Goal: Task Accomplishment & Management: Complete application form

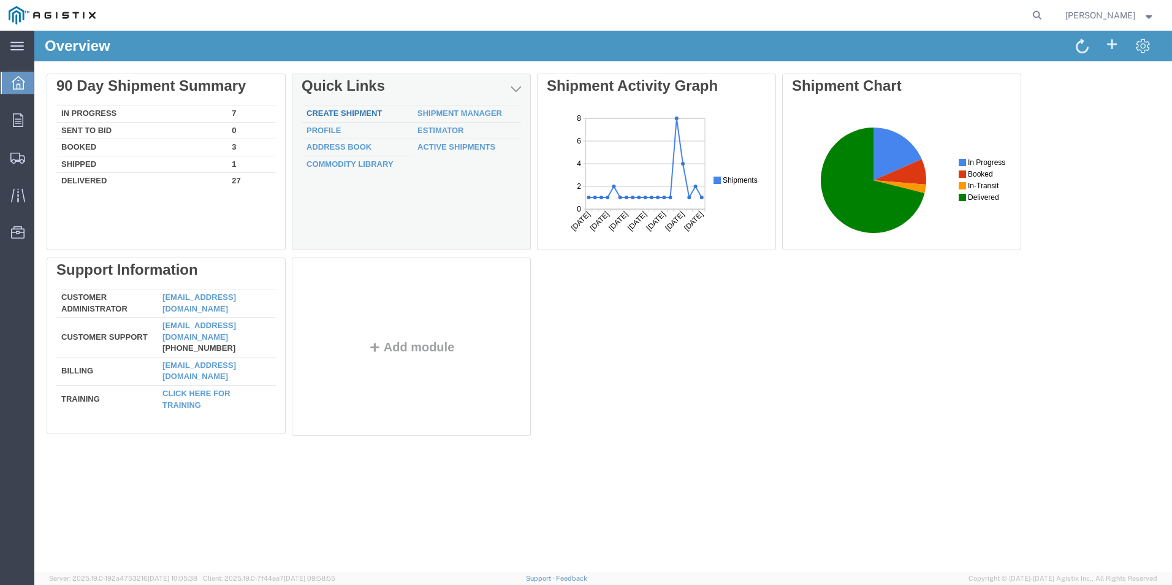
click at [360, 114] on link "Create Shipment" at bounding box center [344, 113] width 75 height 9
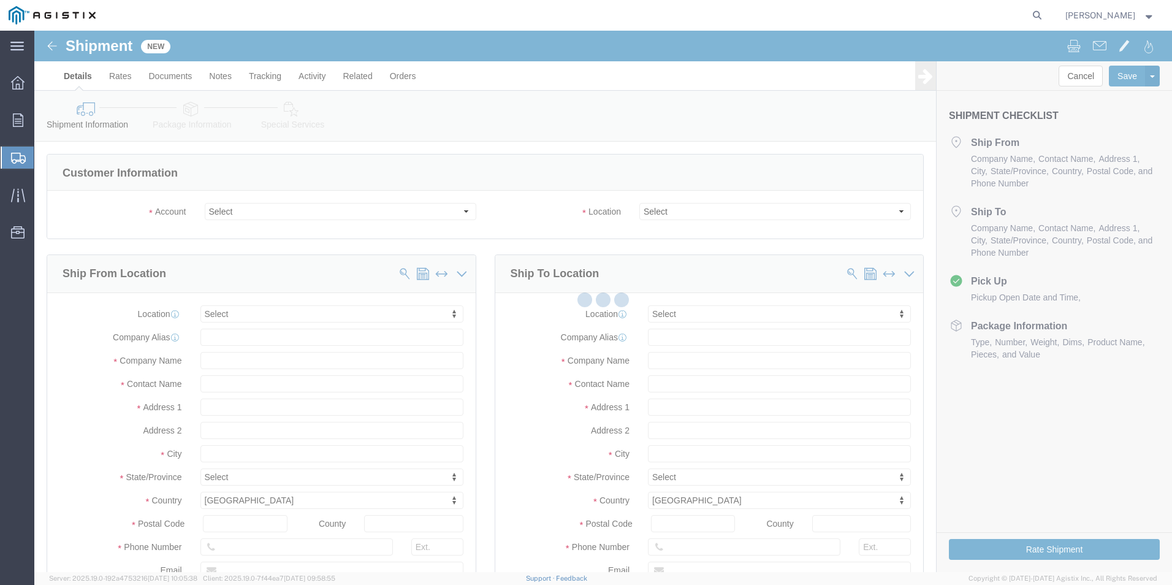
select select
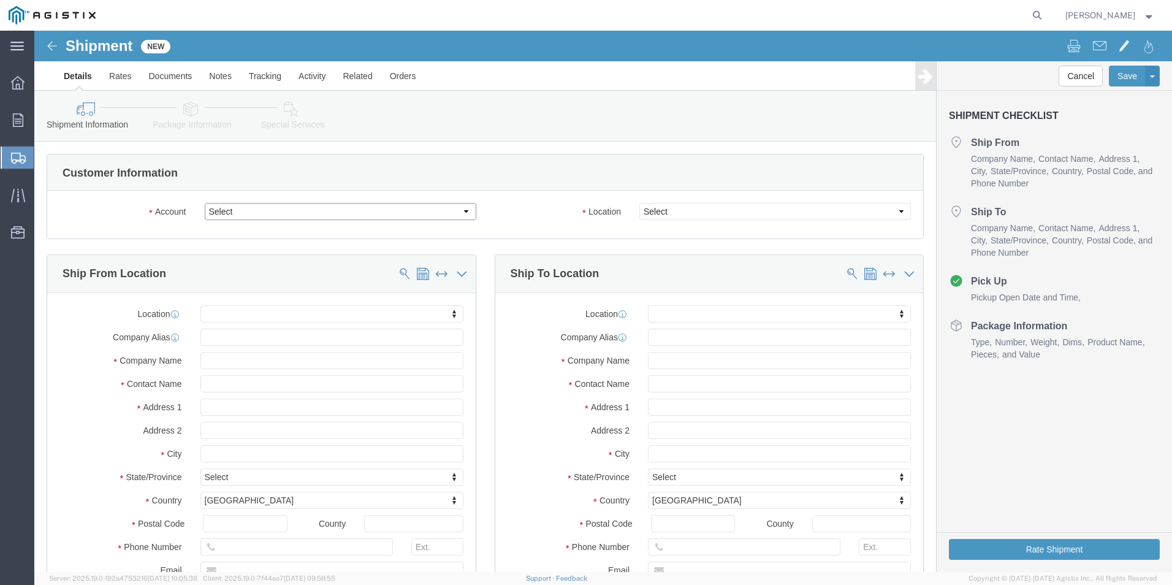
click select "Select PG&E [PERSON_NAME] Ladder Co Inc"
select select "9596"
click select "Select PG&E [PERSON_NAME] Ladder Co Inc"
select select "PURCHORD"
select select
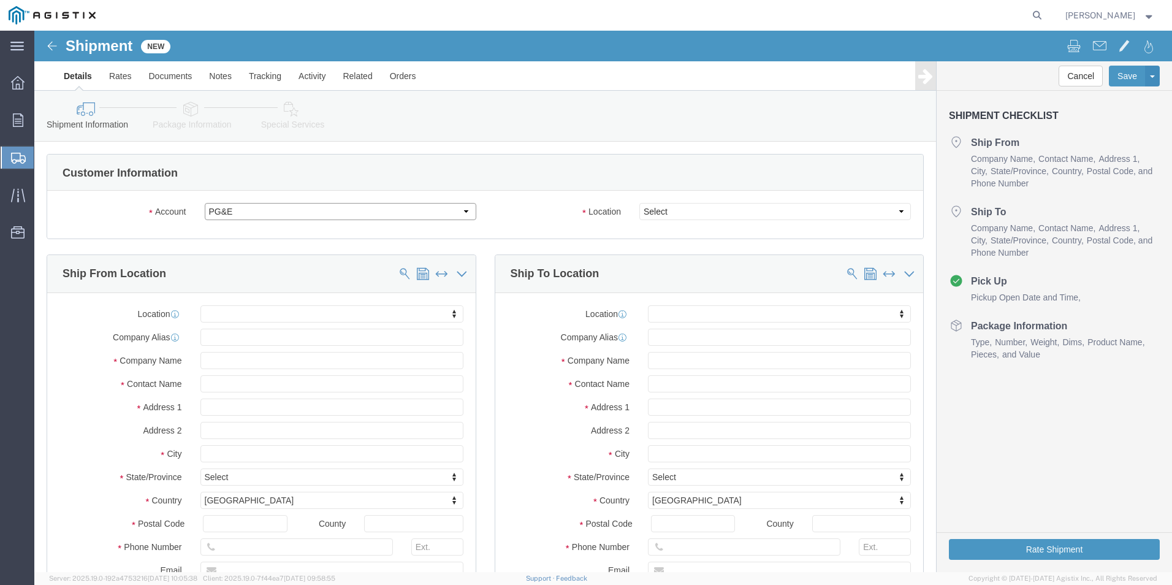
select select
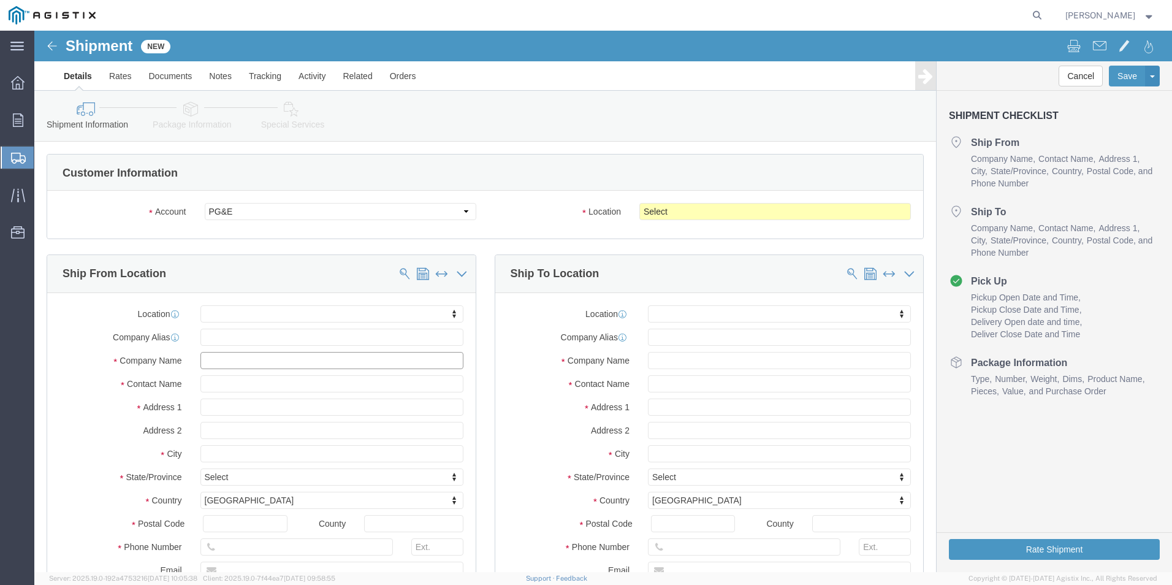
click input "text"
type input "w"
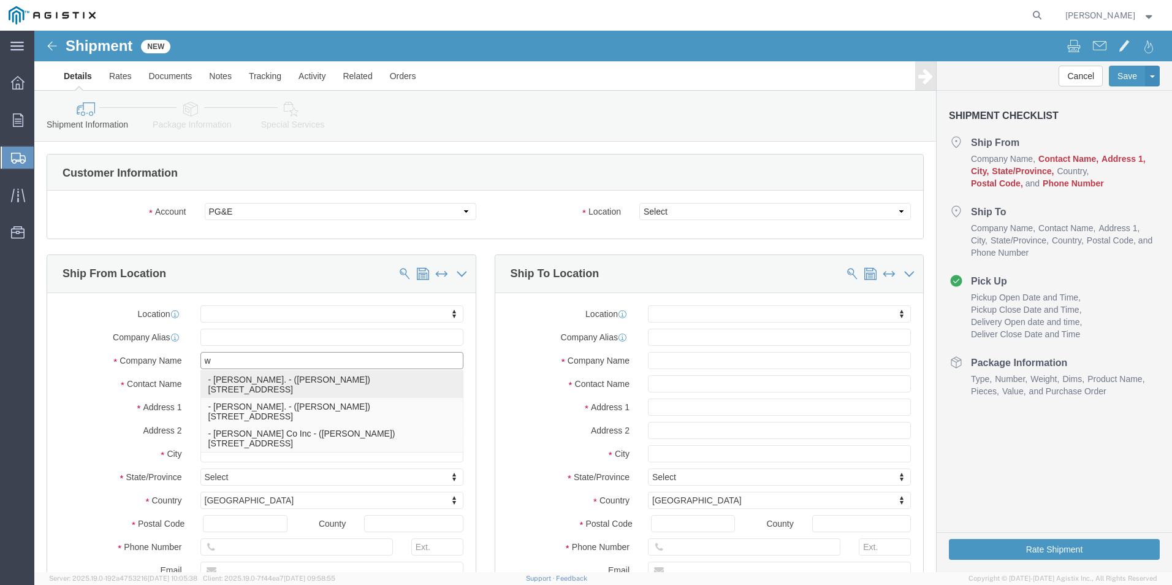
click p "- [PERSON_NAME]. - ([PERSON_NAME]) [STREET_ADDRESS]"
select select
type input "[PERSON_NAME]."
type input "[PERSON_NAME]"
type input "[STREET_ADDRESS]"
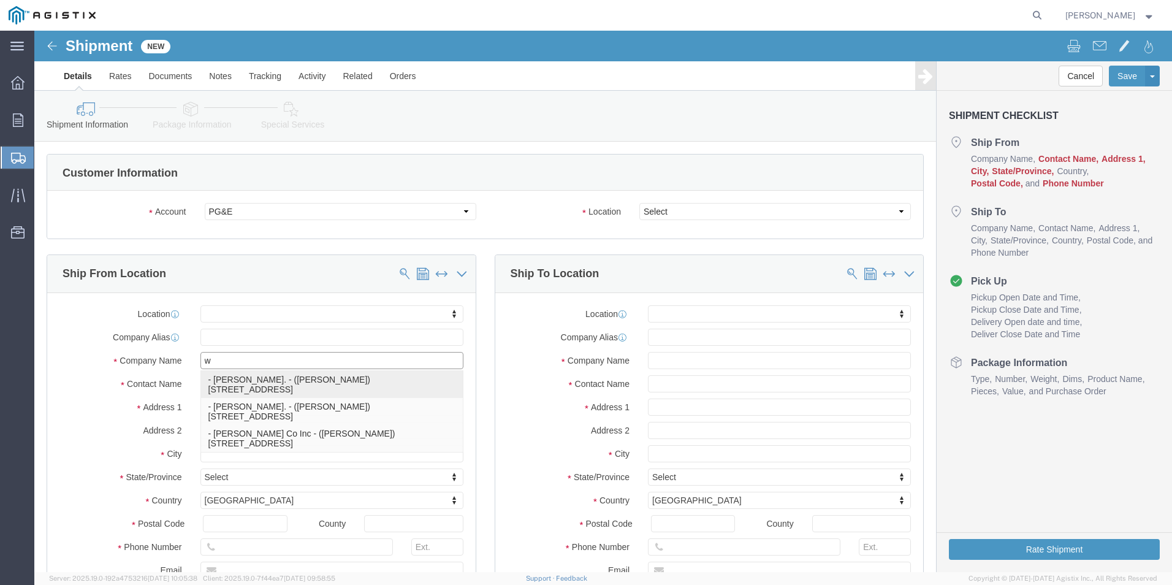
type input "[GEOGRAPHIC_DATA]"
type input "79927"
type input "usa"
select select "[GEOGRAPHIC_DATA]"
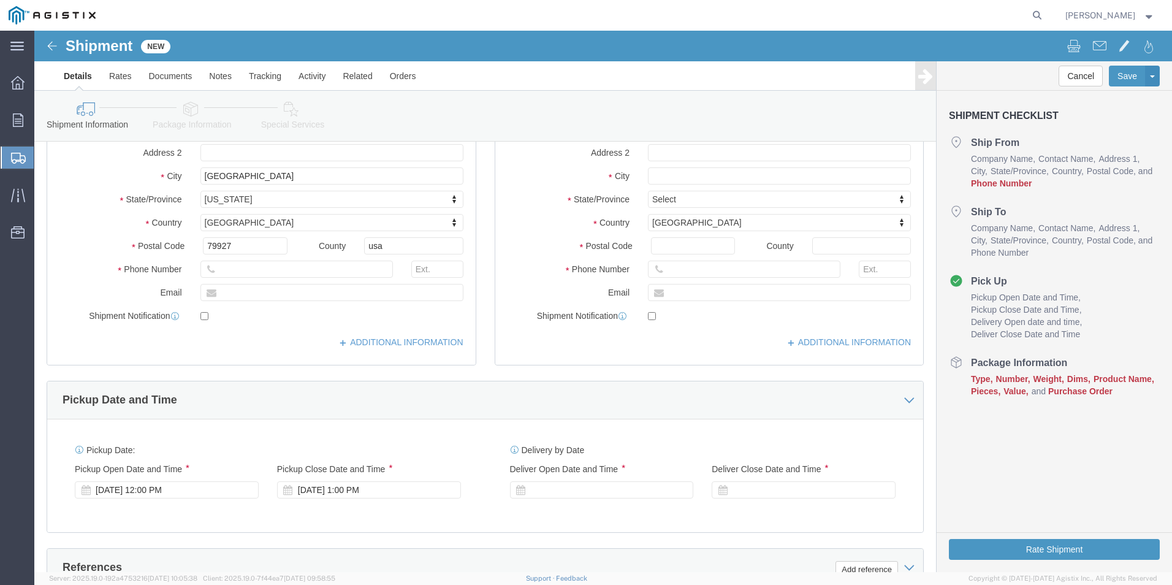
scroll to position [307, 0]
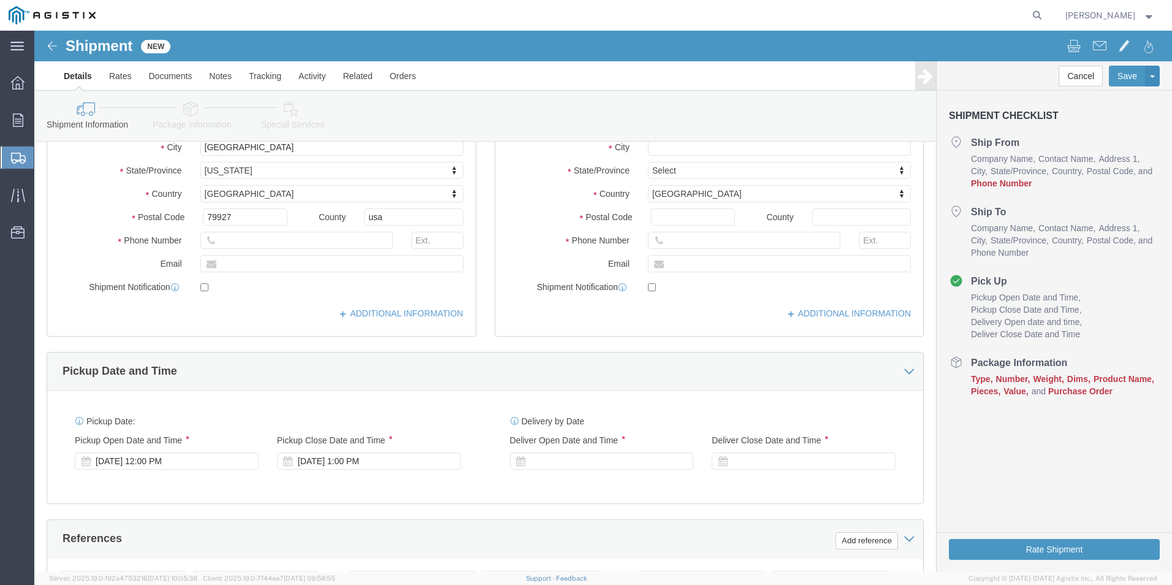
type input "[PERSON_NAME]."
click input "text"
type input "7273721679"
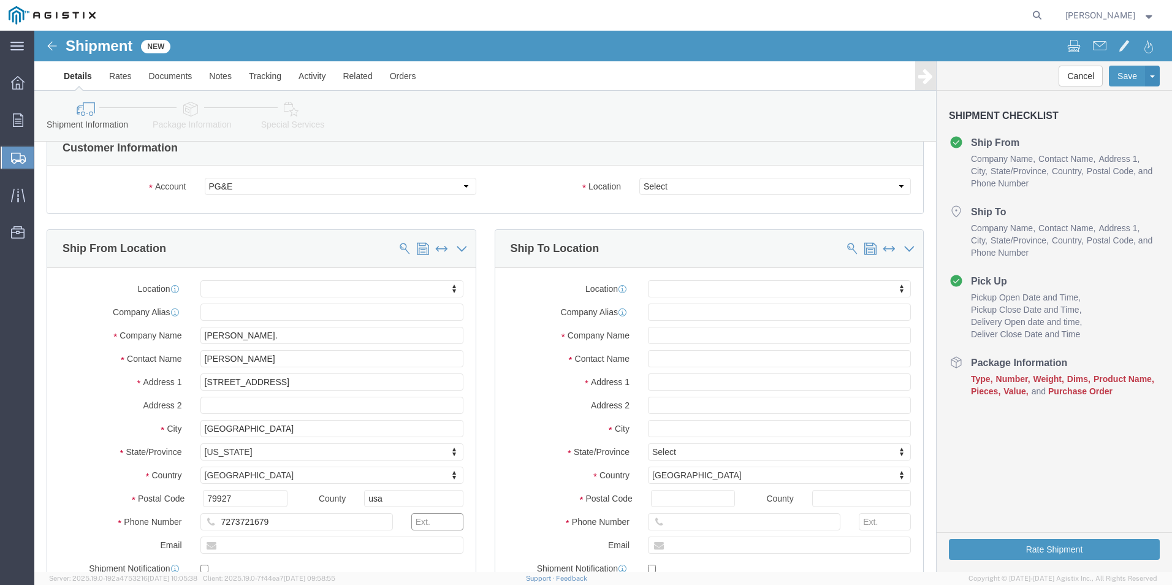
scroll to position [0, 0]
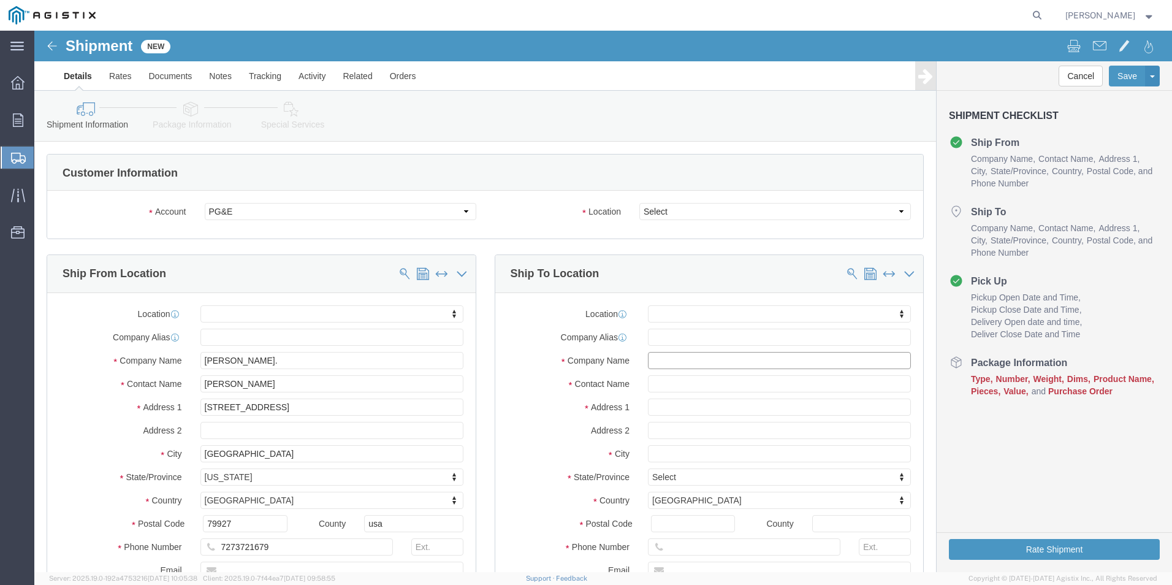
click input "text"
type input "Pa"
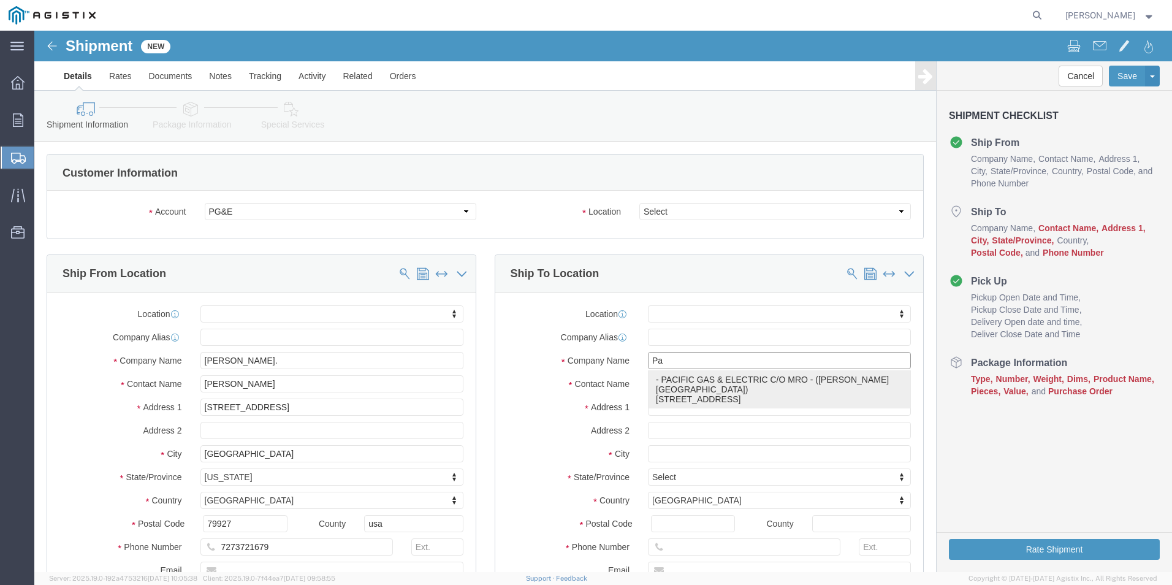
click p "- PACIFIC GAS & ELECTRIC C/O MRO - ([PERSON_NAME][GEOGRAPHIC_DATA]) [STREET_ADD…"
select select
type input "PACIFIC GAS & ELECTRIC C/O MRO"
type input "[PERSON_NAME]"
type input "[STREET_ADDRESS]"
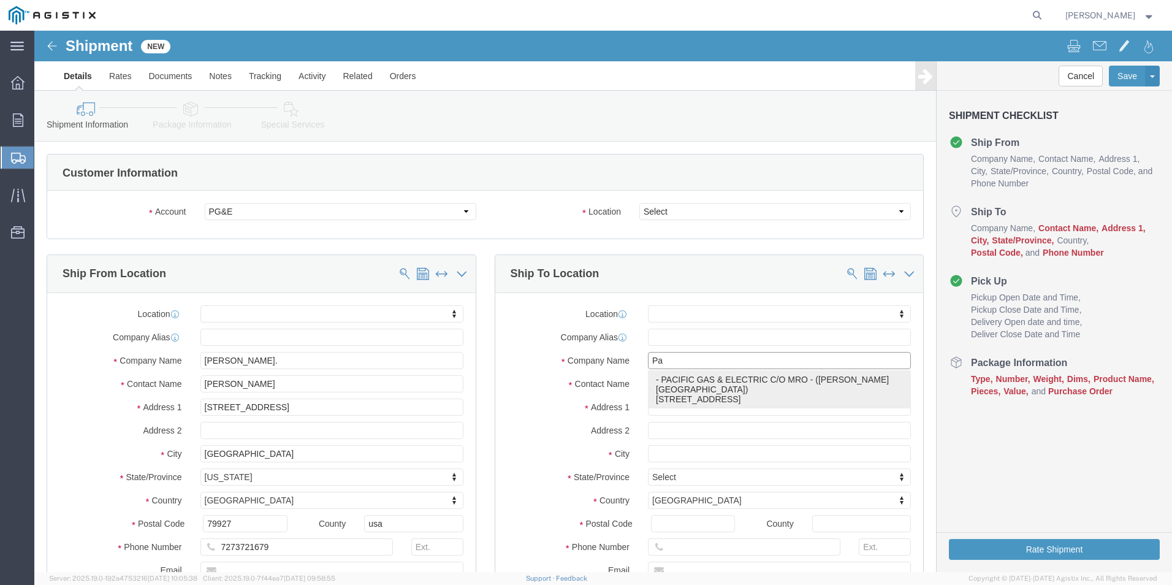
type input "STOCKTON"
type input "95204"
type input "9253354060"
select select "CA"
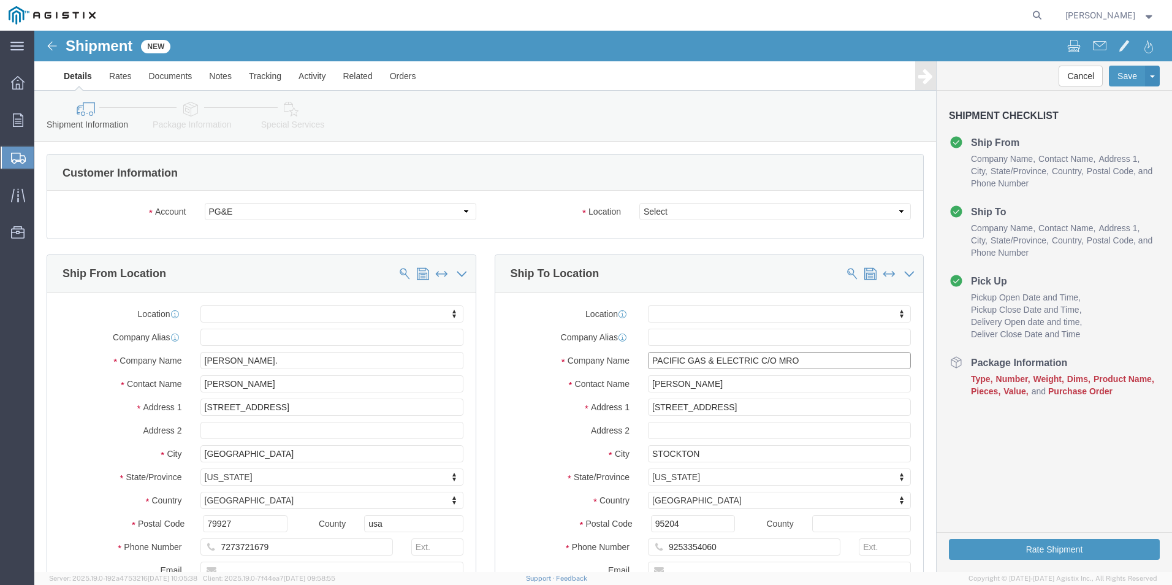
type input "PACIFIC GAS & ELECTRIC C/O MRO"
drag, startPoint x: 666, startPoint y: 356, endPoint x: 608, endPoint y: 338, distance: 60.3
click div "Location My Profile Location (OBSOLETE) [PERSON_NAME] SC - GC TRAILER (OBSOLETE…"
type input "[PERSON_NAME]"
drag, startPoint x: 684, startPoint y: 375, endPoint x: 604, endPoint y: 369, distance: 79.3
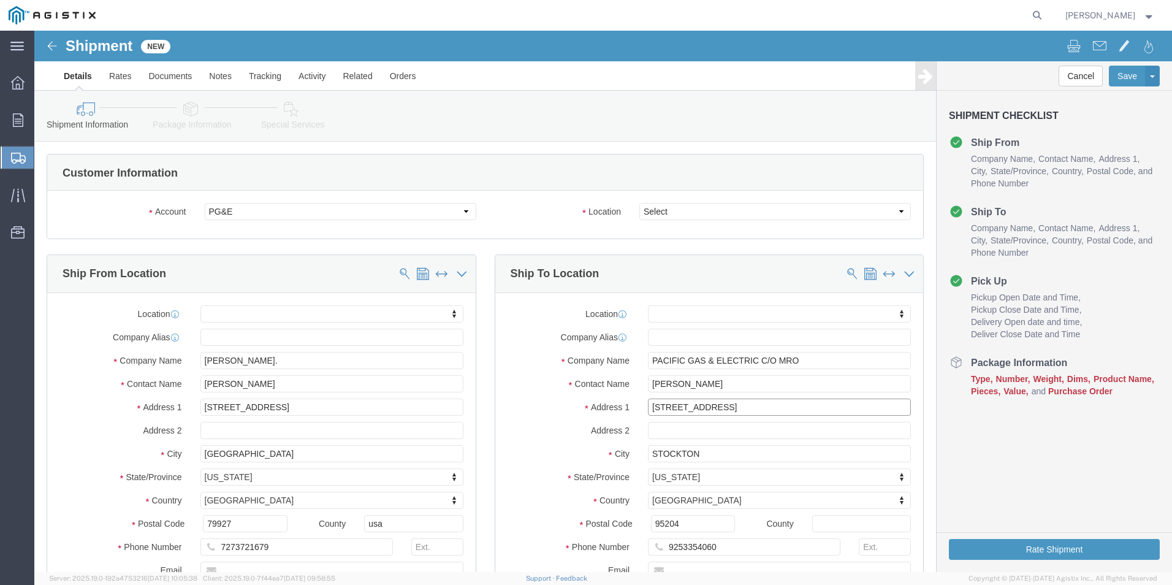
click div "[STREET_ADDRESS]"
type input "[STREET_ADDRESS]"
select select
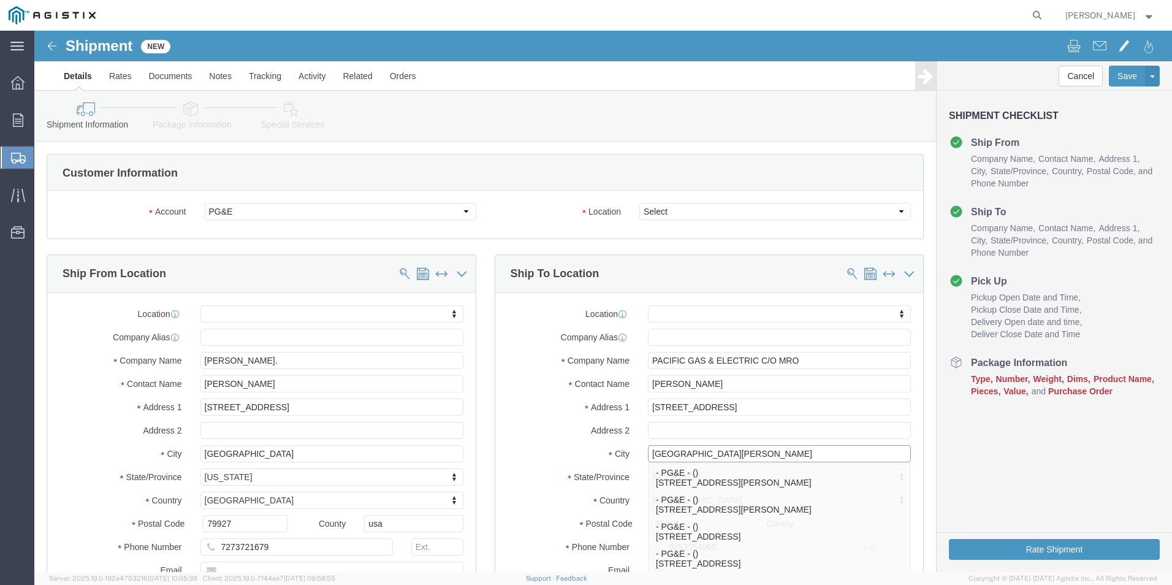
type input "[GEOGRAPHIC_DATA][PERSON_NAME]"
select select
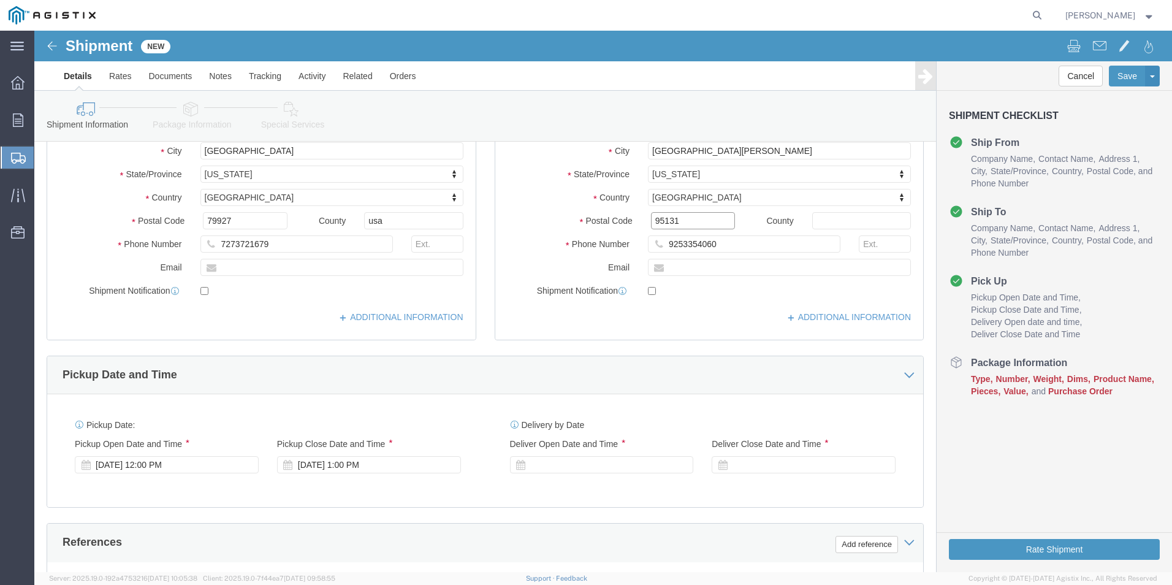
scroll to position [307, 0]
type input "95131"
select select
drag, startPoint x: 679, startPoint y: 205, endPoint x: 627, endPoint y: 204, distance: 52.1
click input "9253354060"
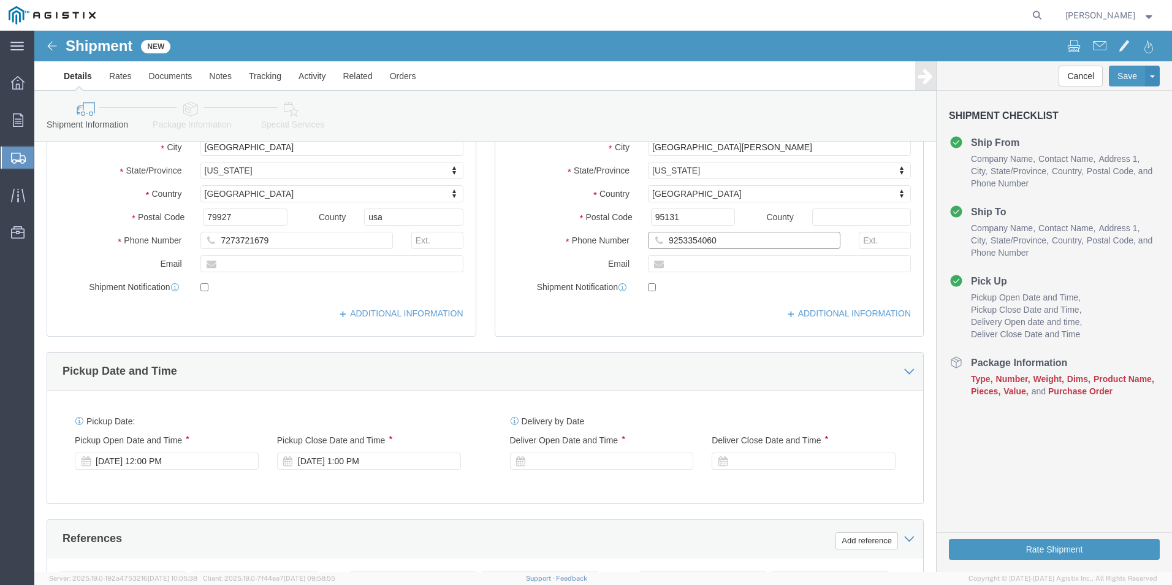
click input "9253354060"
type input "9"
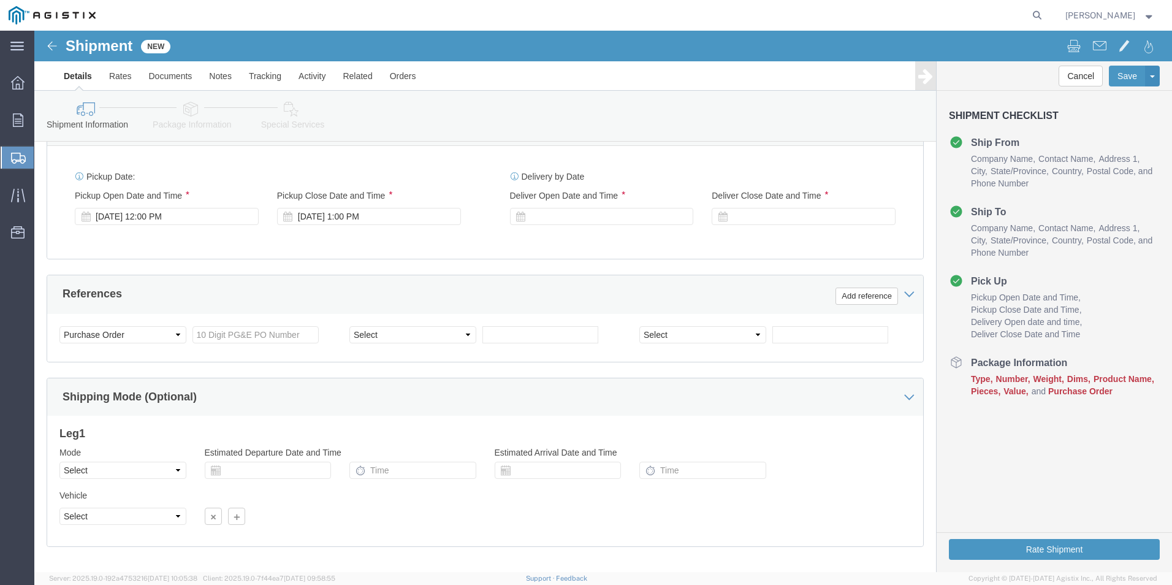
scroll to position [552, 0]
type input "[PHONE_NUMBER]"
click div "[DATE] 12:00 PM"
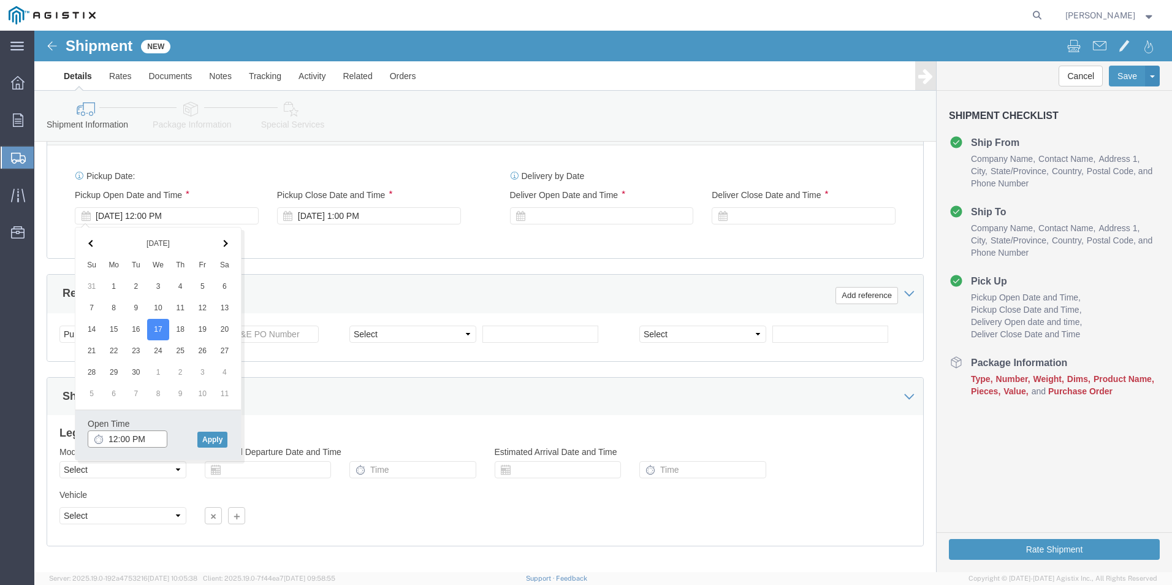
drag, startPoint x: 110, startPoint y: 410, endPoint x: 55, endPoint y: 402, distance: 55.1
click input "12:00 PM"
type input "M"
click input "4:00 am"
type input "7:00 AM"
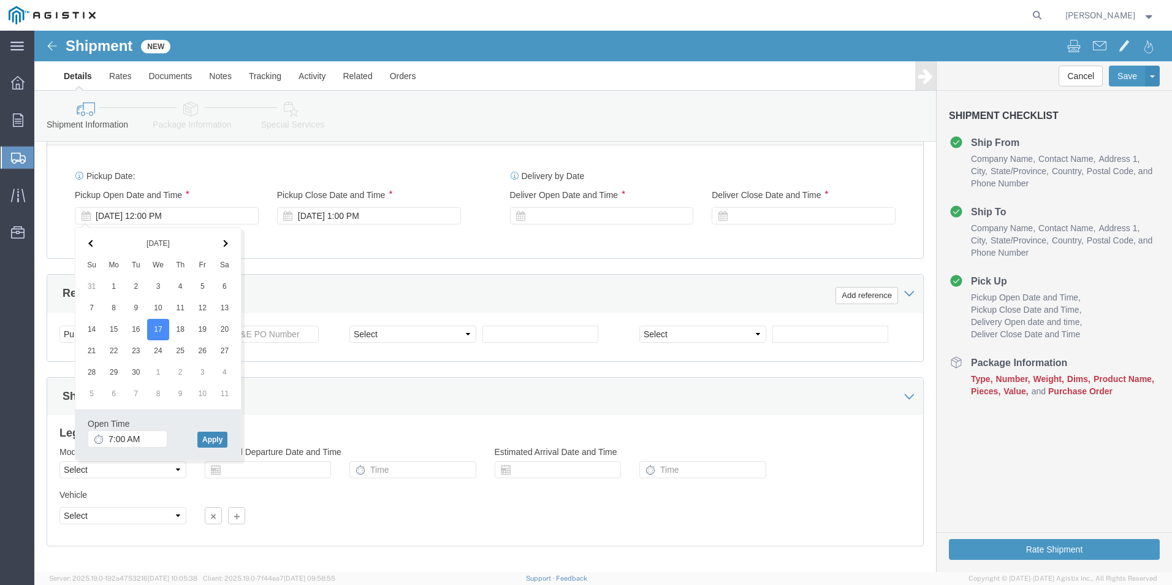
click button "Apply"
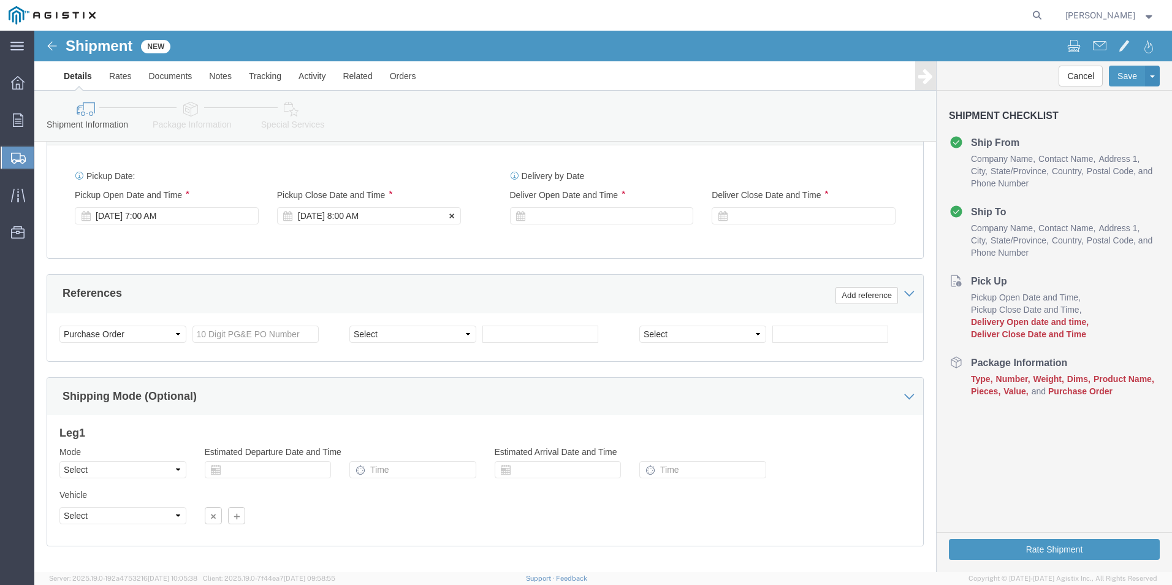
click div "[DATE] 8:00 AM"
type input "4:00 PM"
click button "Apply"
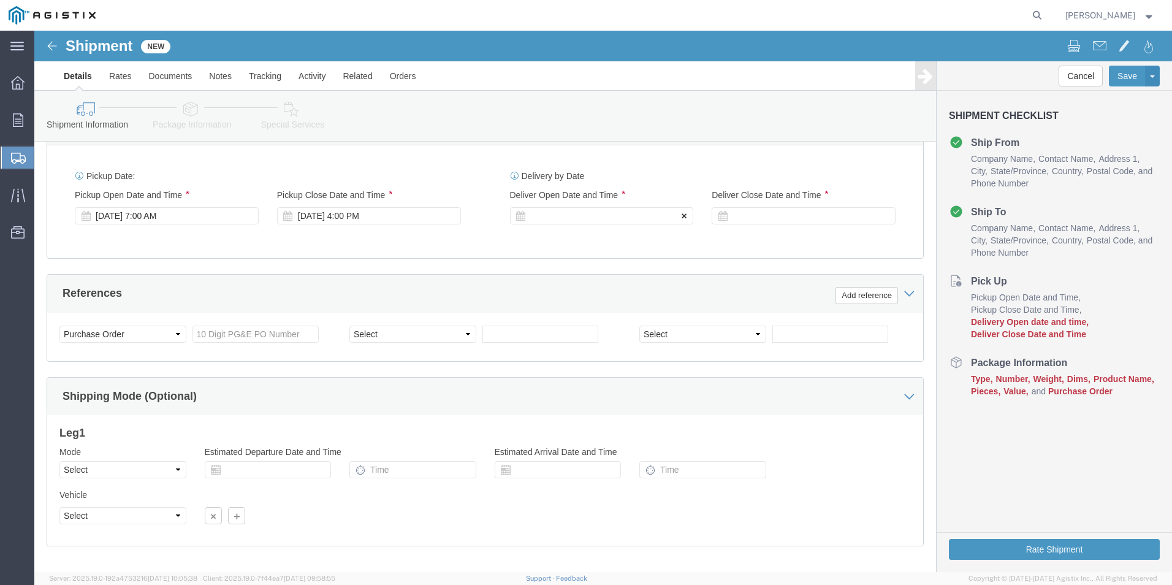
click icon
click div
type input "7:00 AM"
click button "Apply"
click div
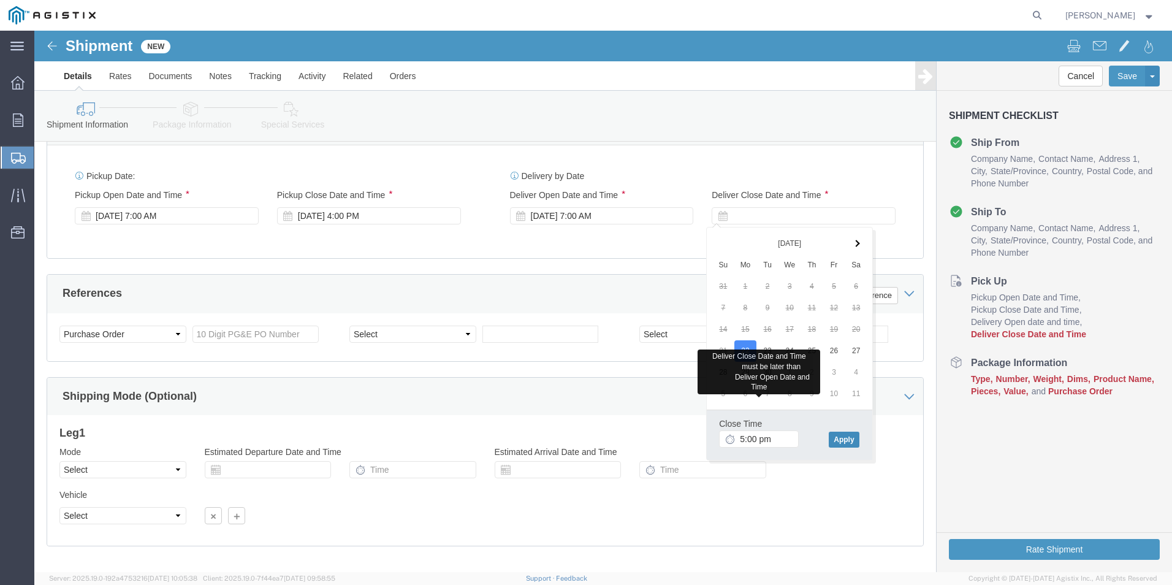
type input "5:00 PM"
click button "Apply"
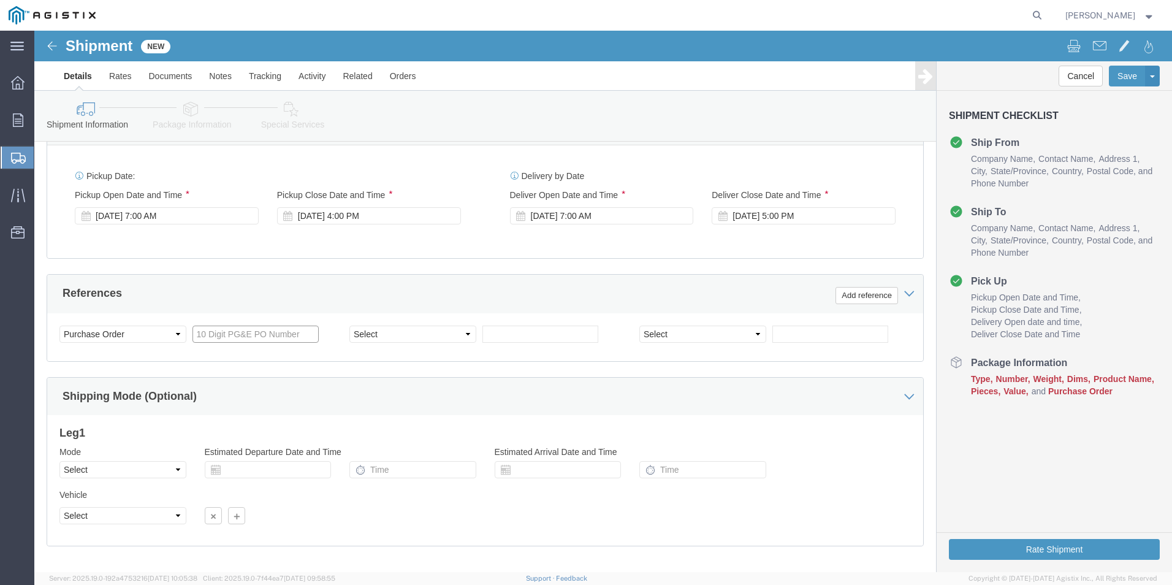
click input "text"
paste input "2701240881"
type input "2701240881"
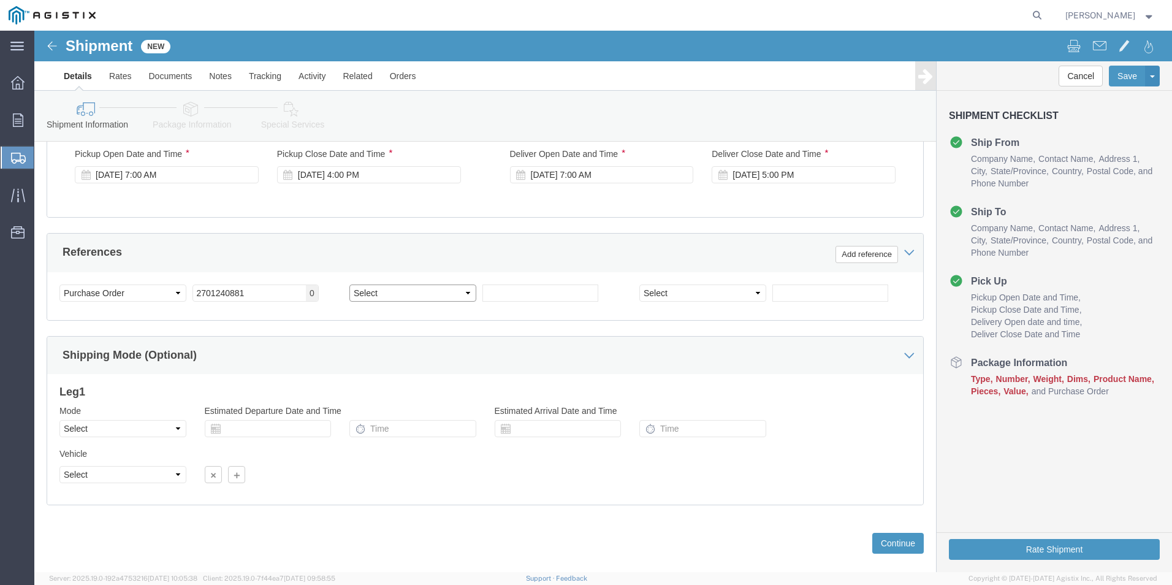
scroll to position [612, 0]
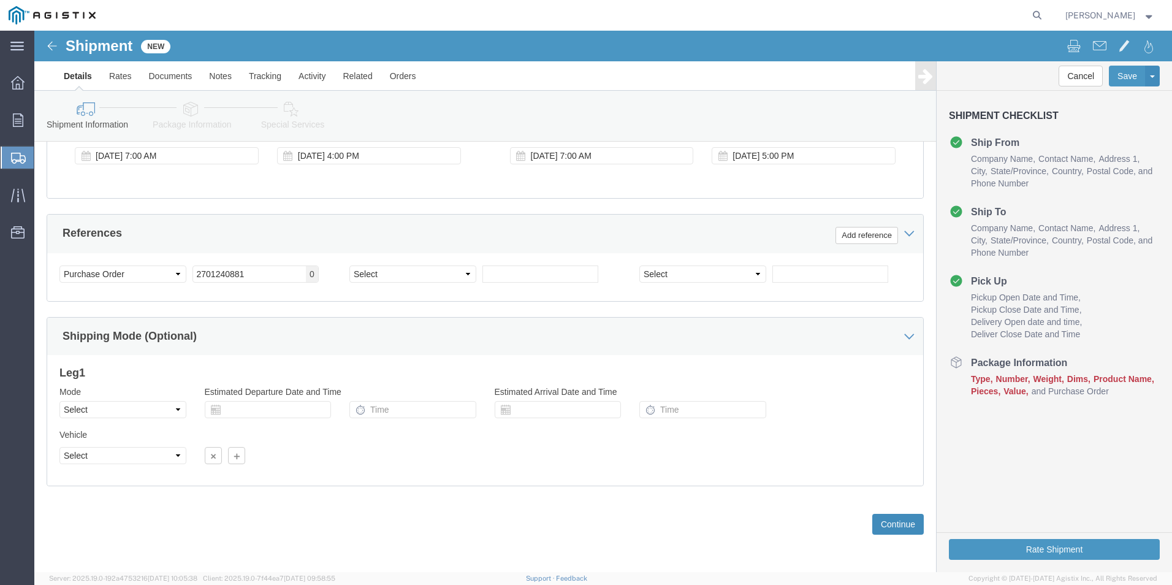
click button "Continue"
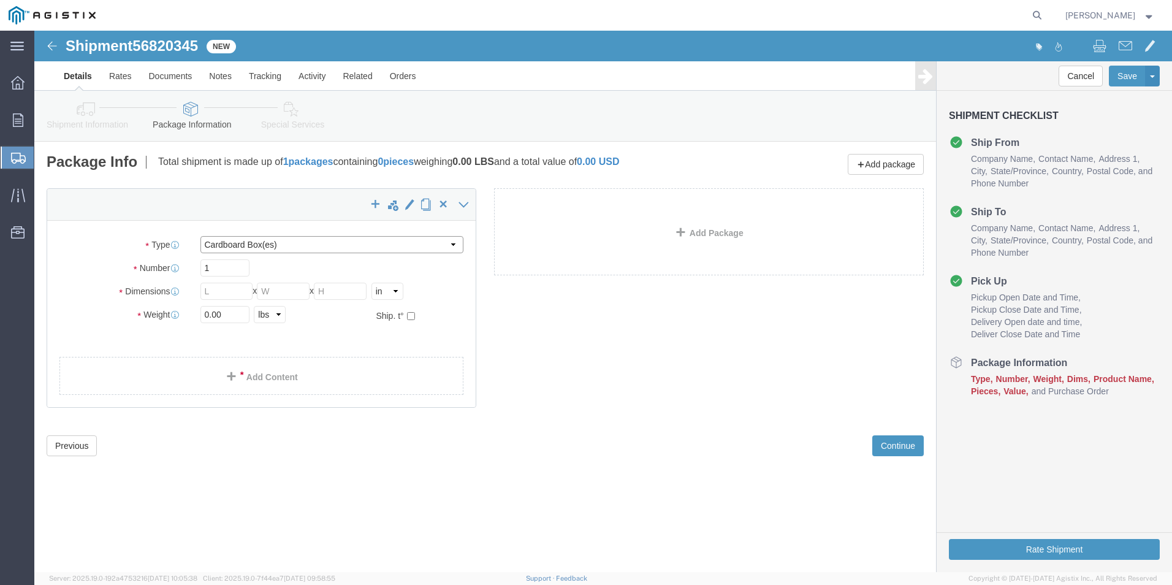
click select "Select Bulk Bundle(s) Cardboard Box(es) Carton(s) Crate(s) Drum(s) (Fiberboard)…"
select select "YRPK"
click select "Select Bulk Bundle(s) Cardboard Box(es) Carton(s) Crate(s) Drum(s) (Fiberboard)…"
click input "1"
drag, startPoint x: 181, startPoint y: 243, endPoint x: 163, endPoint y: 242, distance: 18.4
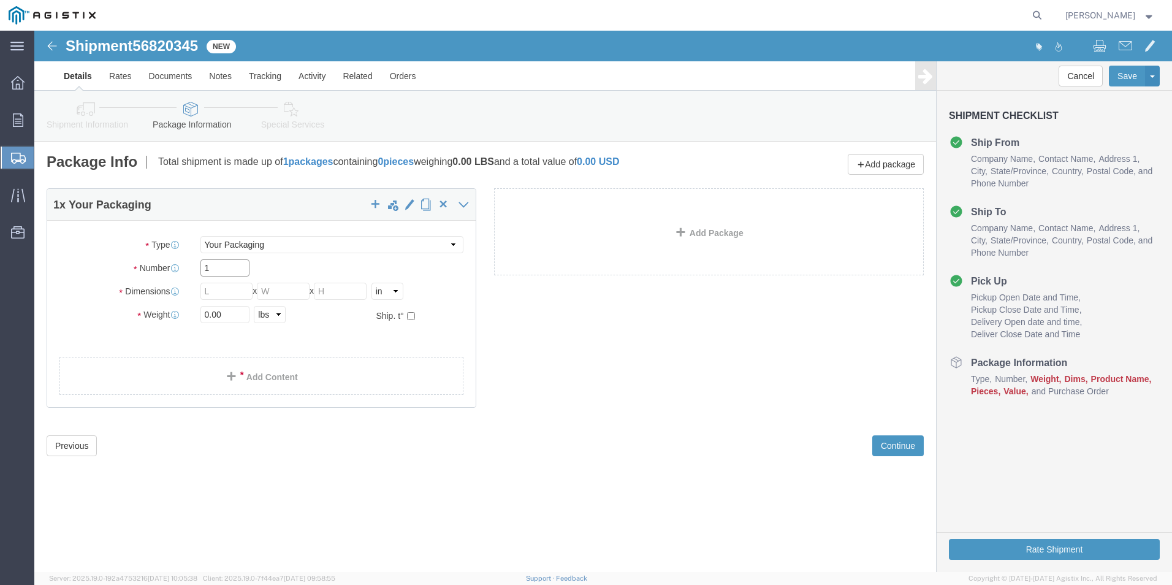
click div "1"
click input "text"
type input "96"
type input "24"
type input "12"
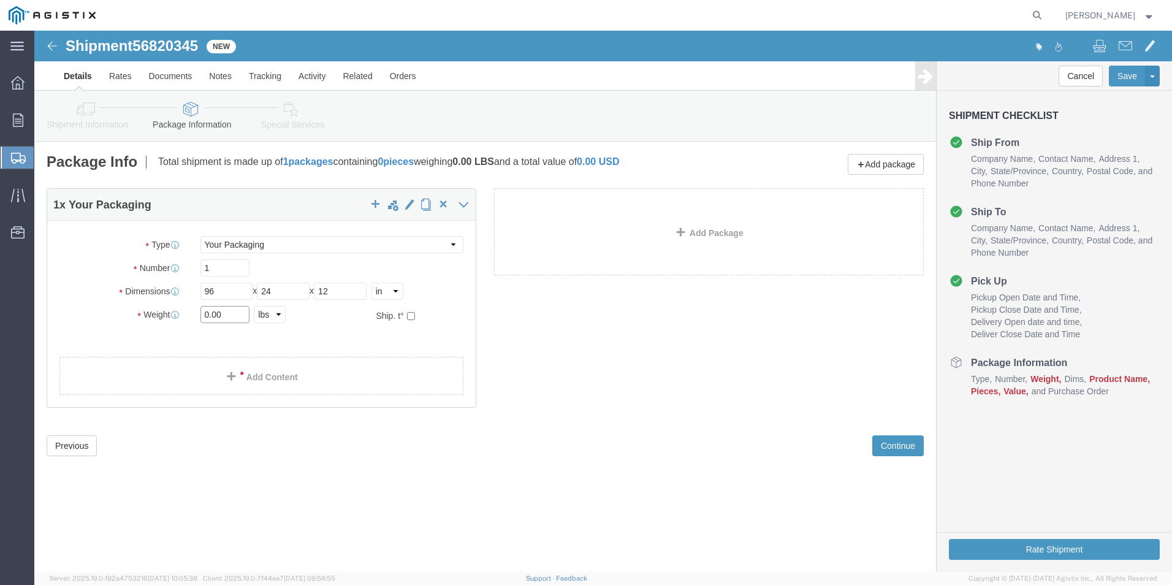
drag, startPoint x: 192, startPoint y: 288, endPoint x: 172, endPoint y: 281, distance: 21.1
click input "0.00"
type input "20"
click link "Add Content"
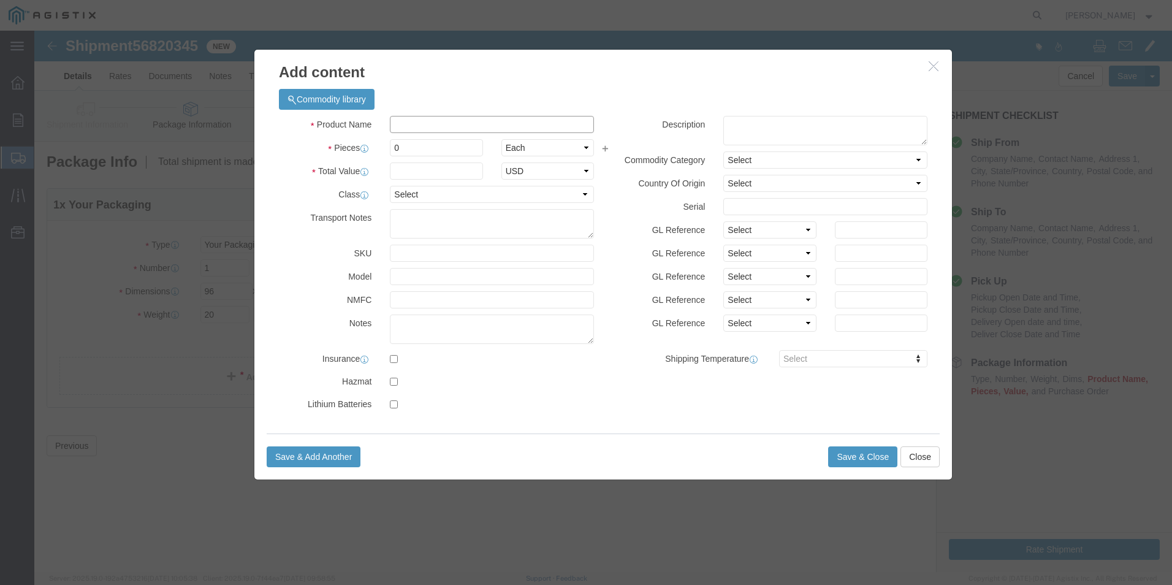
click input "text"
type input "Ladder"
type input "1"
select select "USD"
type input "133.90"
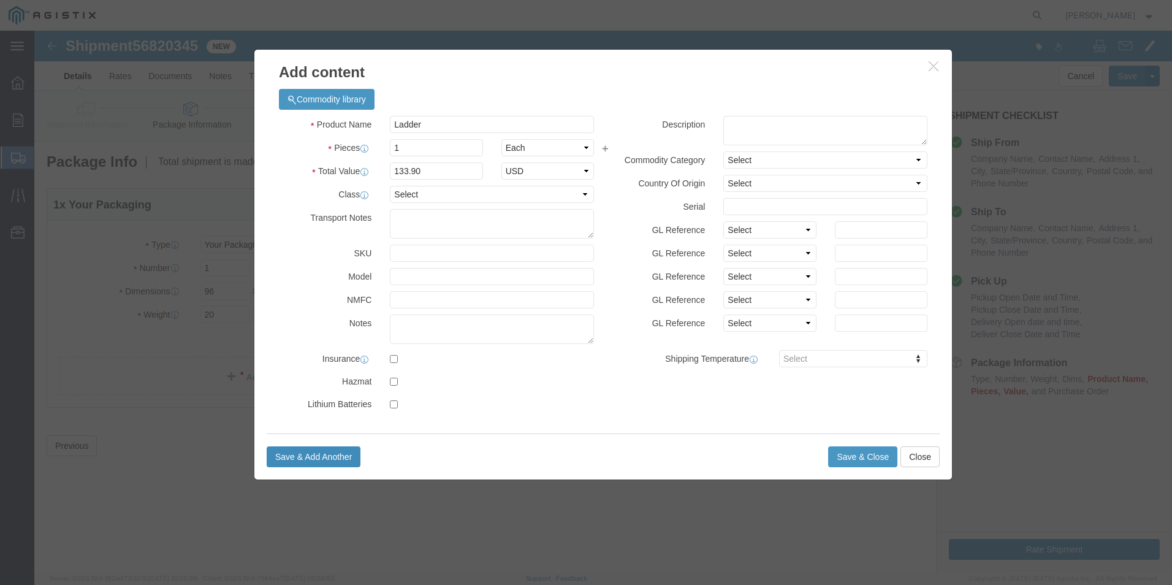
click button "Save & Add Another"
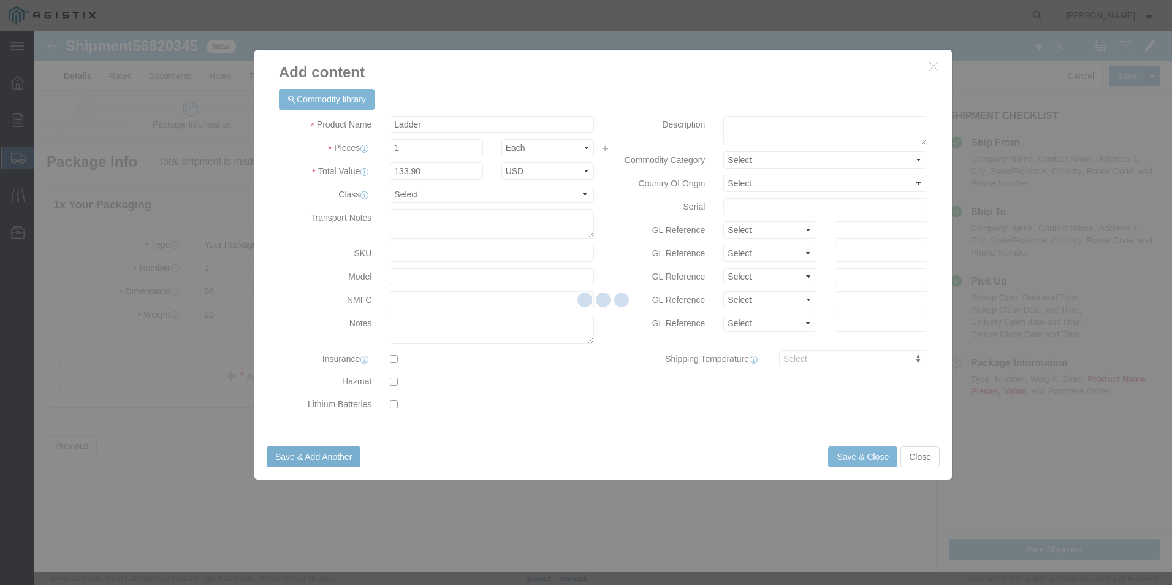
select select "EA"
select select "USD"
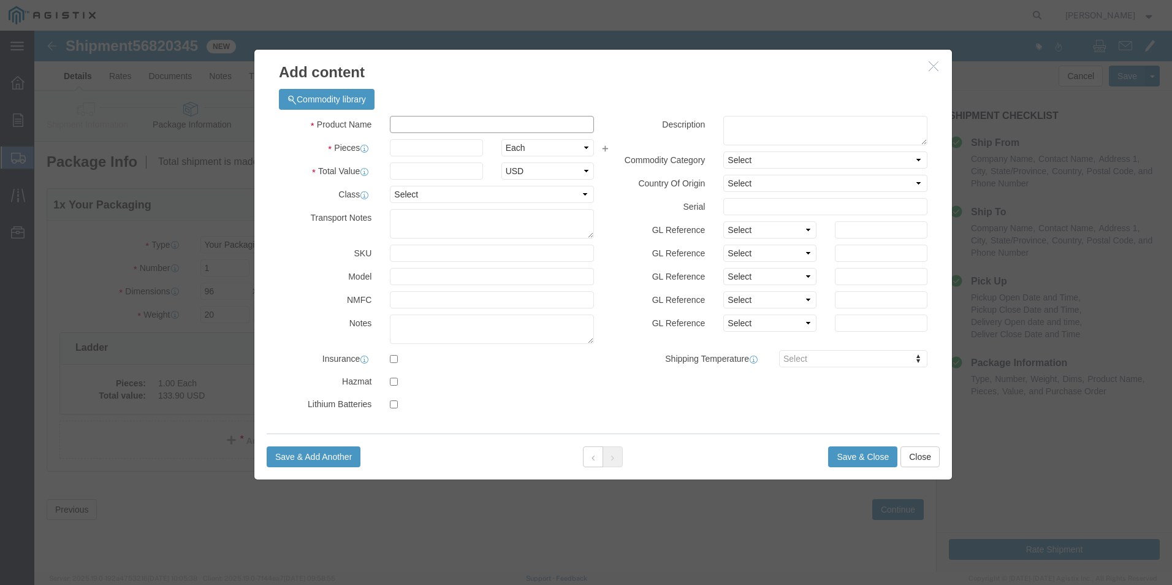
click input "text"
type input "Ladder"
type input "1"
type input "58.91"
click button "Save & Close"
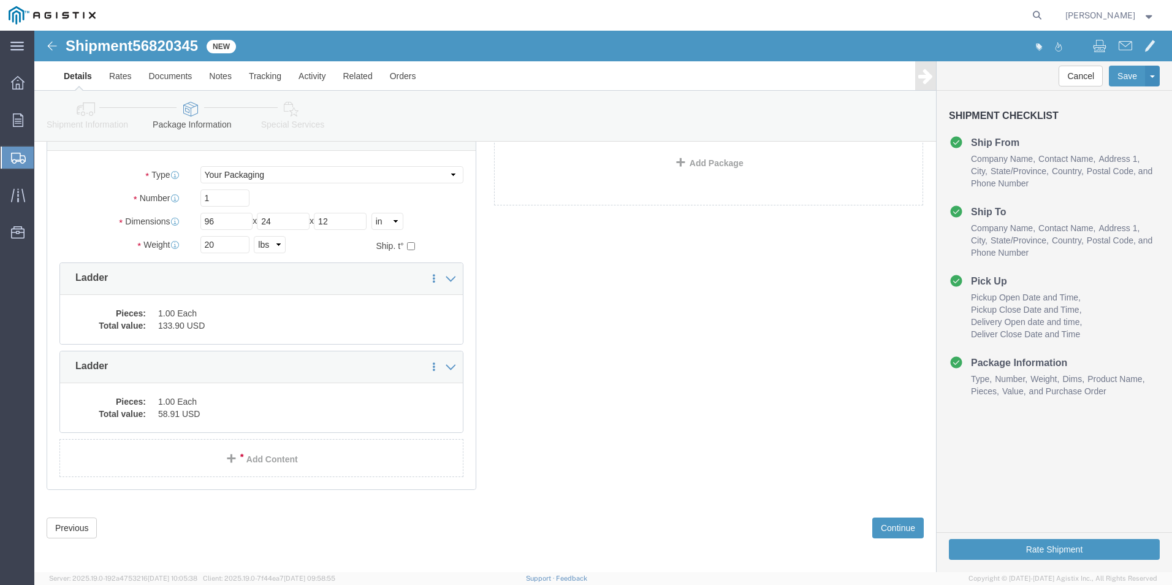
scroll to position [74, 0]
click button "Rate Shipment"
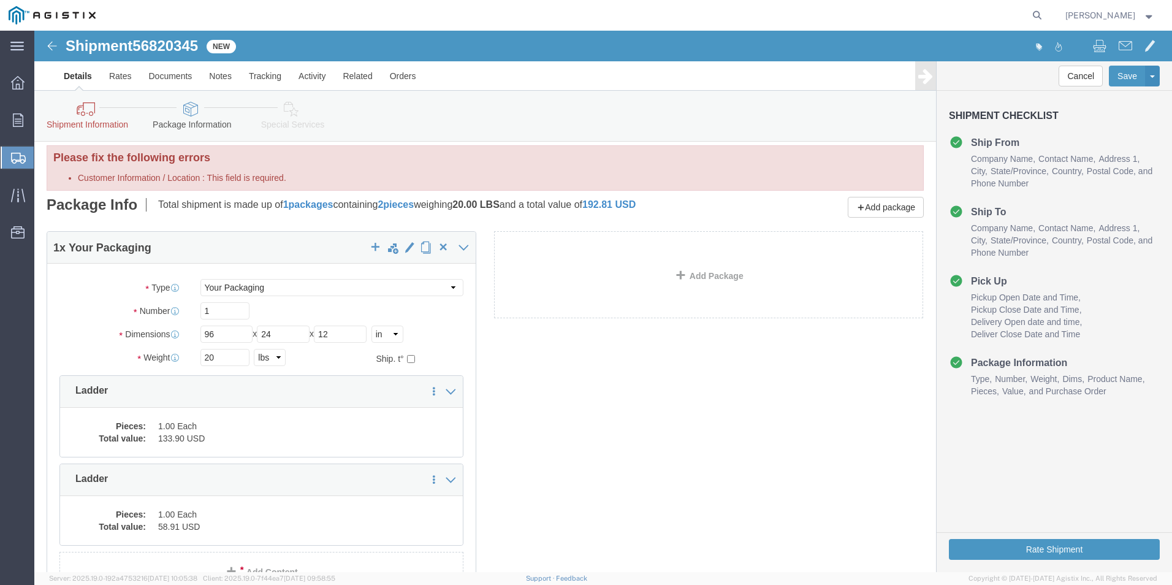
scroll to position [0, 0]
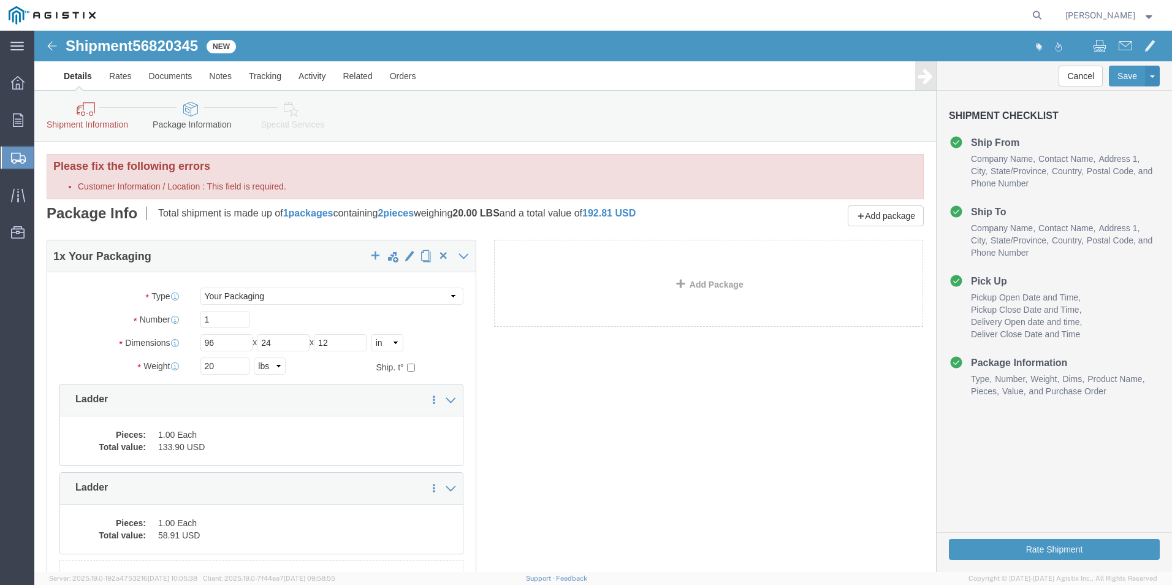
click div "1 x Your Packaging Package Type Select Bulk Bundle(s) Cardboard Box(es) Carton(…"
click label "Customer Information / Location : This field is required."
click select "Select All Others [GEOGRAPHIC_DATA] [GEOGRAPHIC_DATA] [GEOGRAPHIC_DATA] [GEOGRA…"
click label "Customer Information / Location : This field is required."
click select "Select All Others [GEOGRAPHIC_DATA] [GEOGRAPHIC_DATA] [GEOGRAPHIC_DATA] [GEOGRA…"
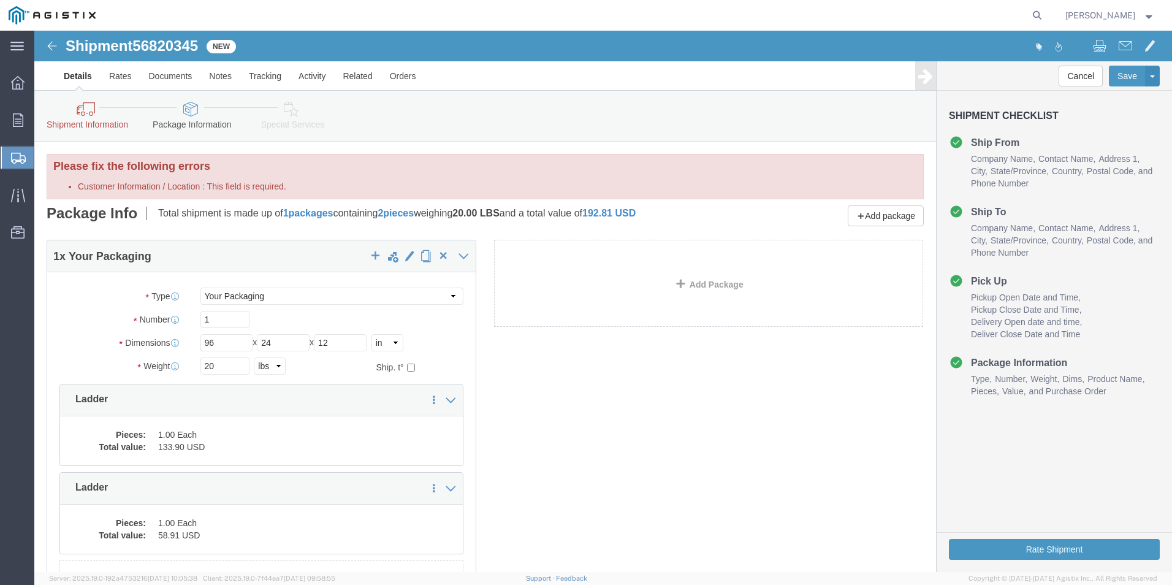
click label "Customer Information / Location : This field is required."
click select "Select All Others [GEOGRAPHIC_DATA] [GEOGRAPHIC_DATA] [GEOGRAPHIC_DATA] [GEOGRA…"
click div "1 x Your Packaging Package Type Select Bulk Bundle(s) Cardboard Box(es) Carton(…"
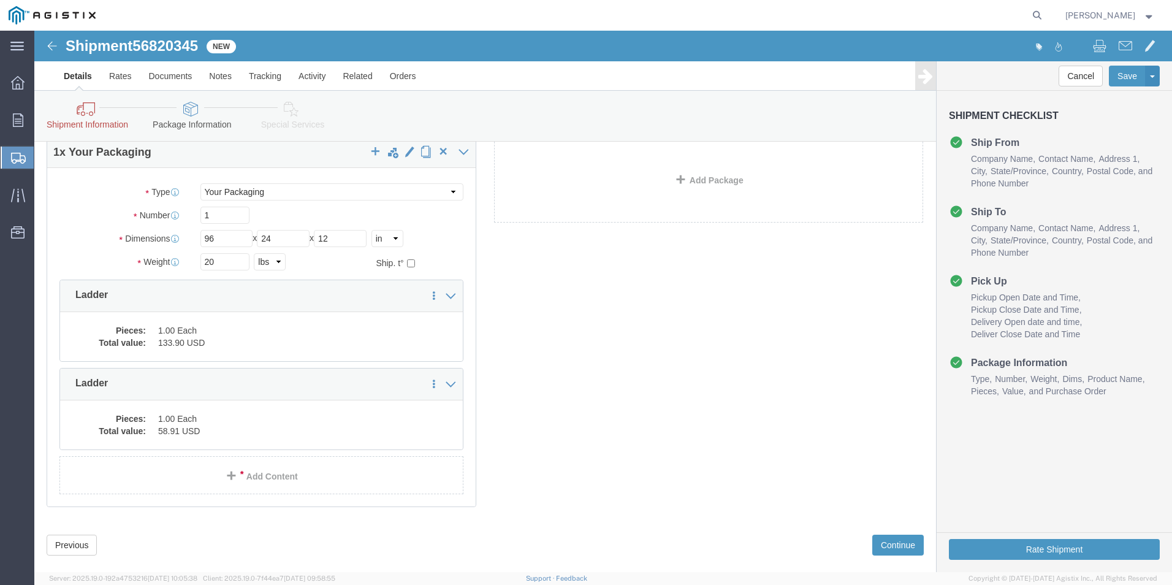
scroll to position [125, 0]
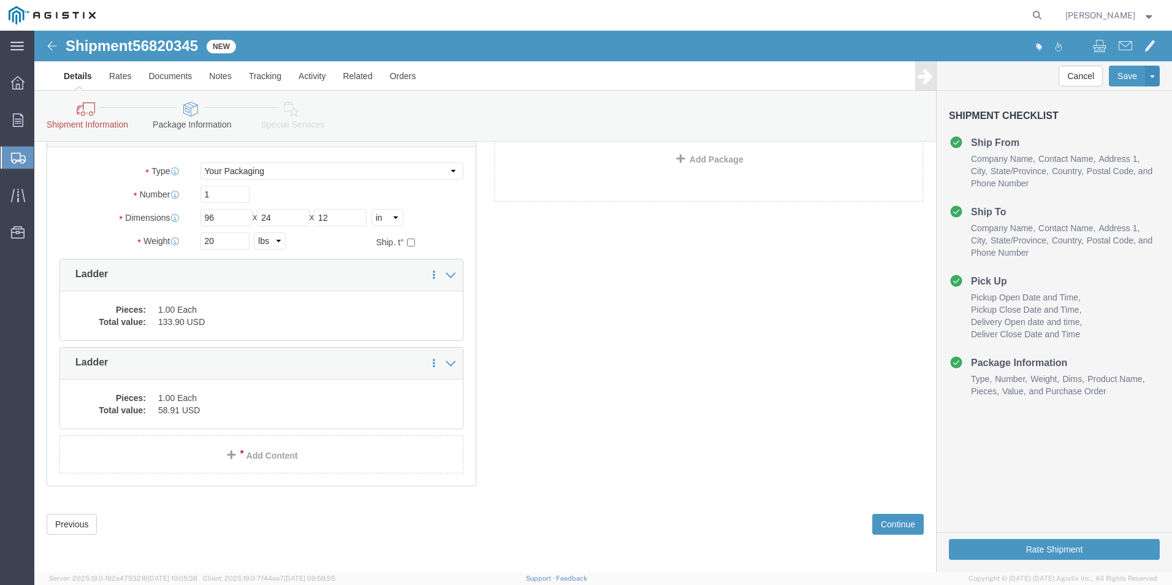
click link "Shipment Information"
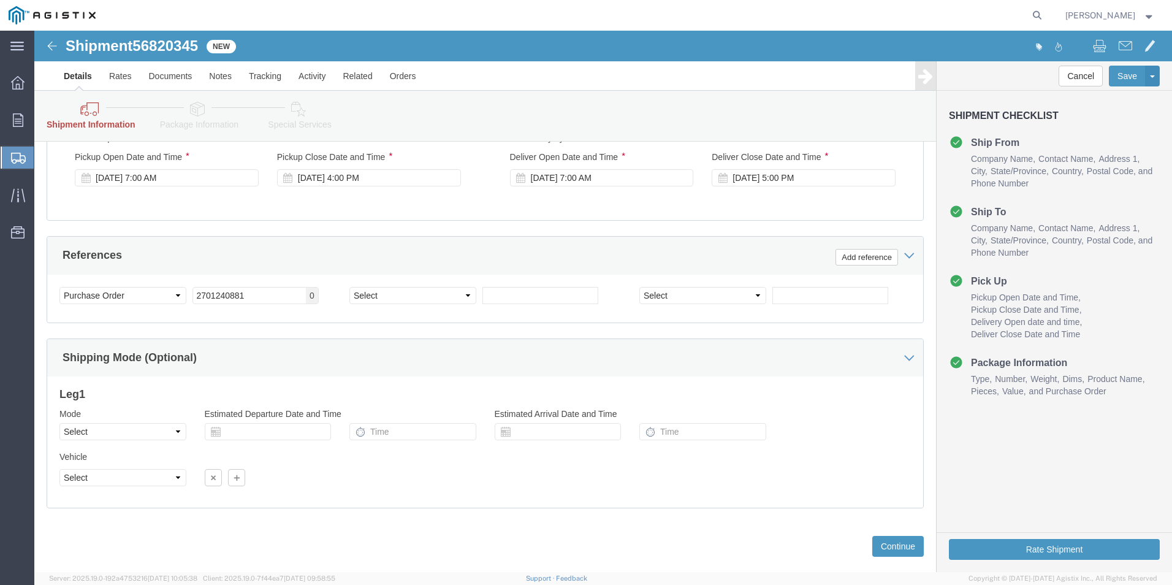
scroll to position [663, 0]
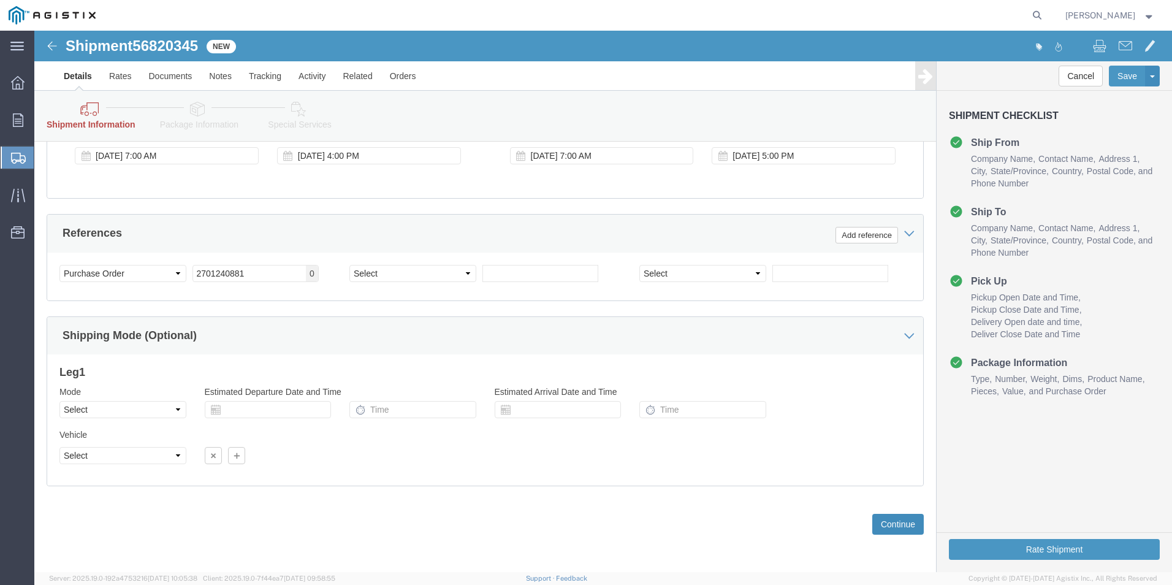
click button "Continue"
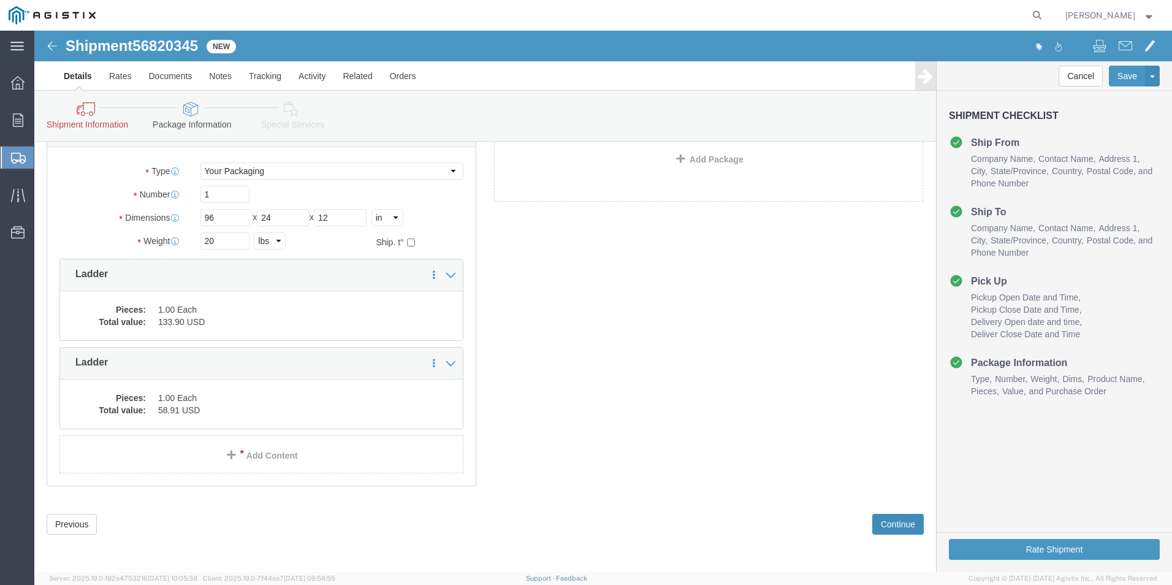
click button "Continue"
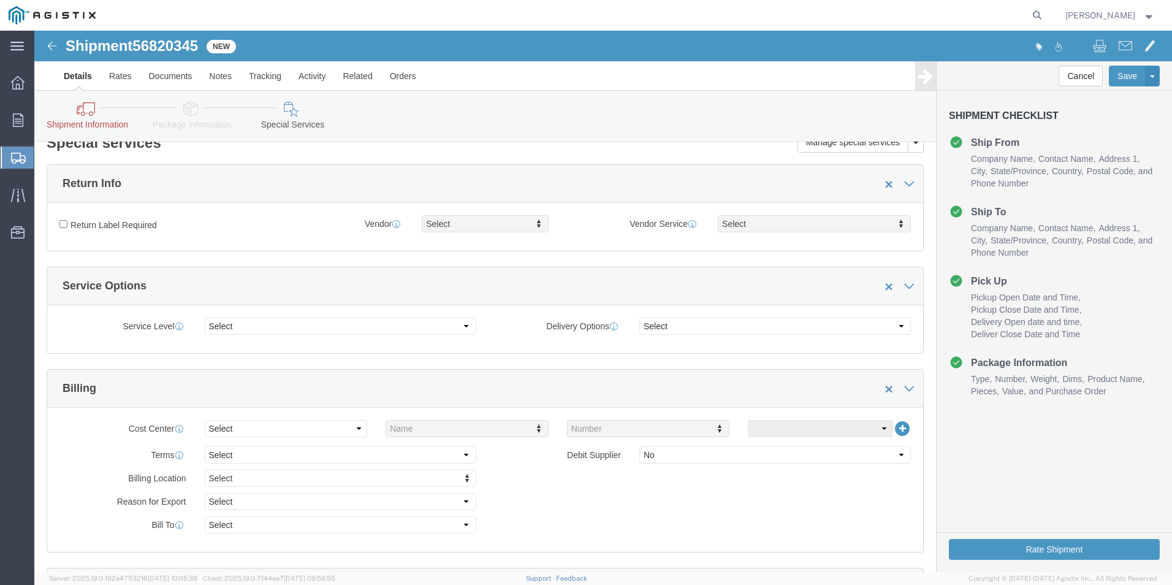
scroll to position [0, 0]
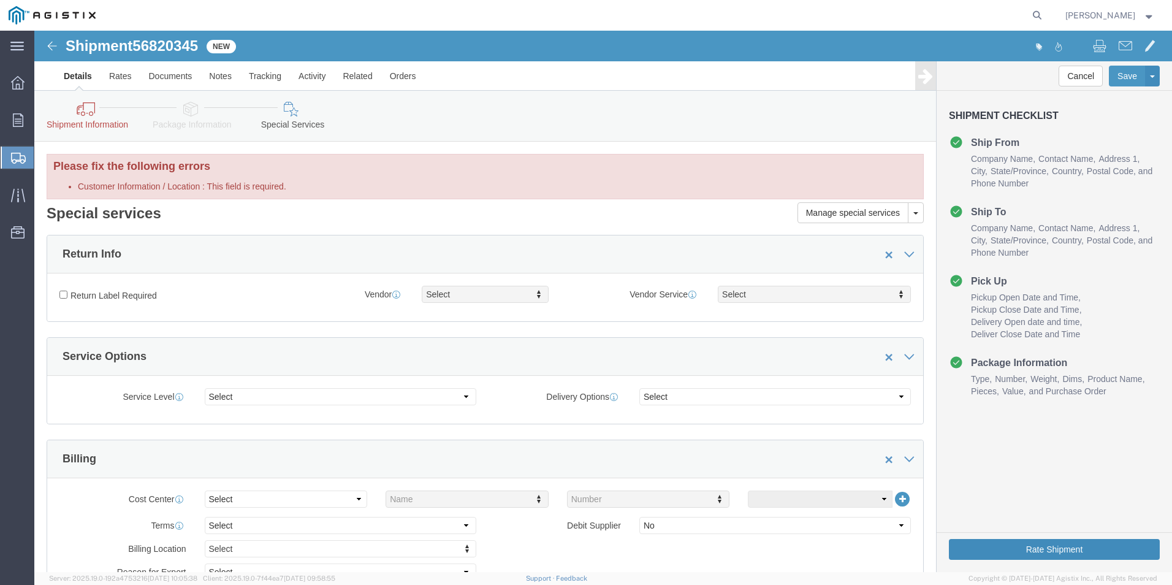
click button "Rate Shipment"
click link "Shipment Information"
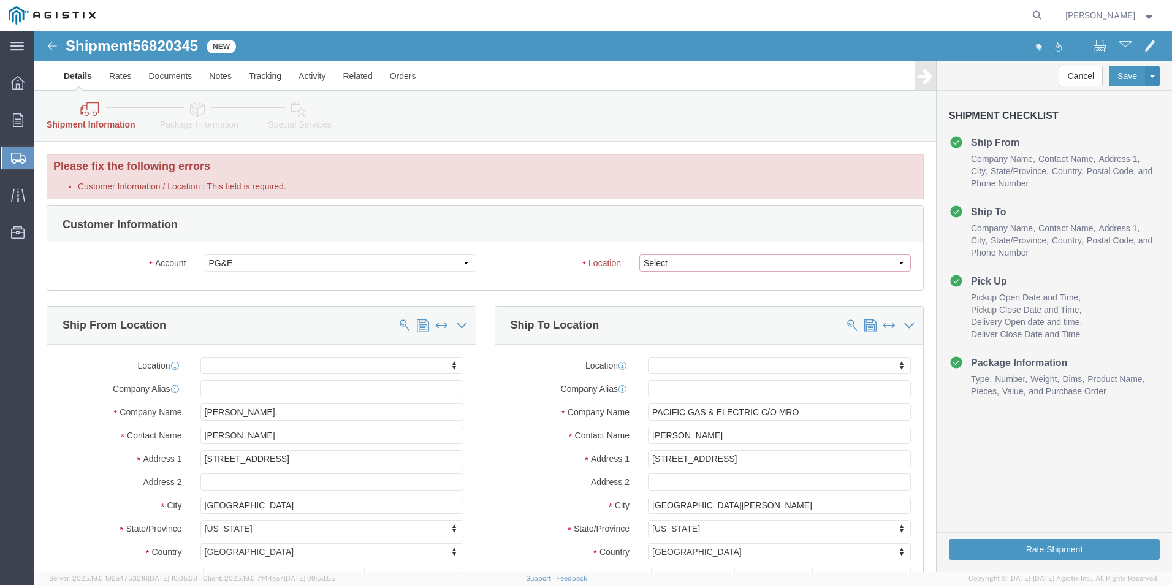
click select "Select All Others [GEOGRAPHIC_DATA] [GEOGRAPHIC_DATA] [GEOGRAPHIC_DATA] [GEOGRA…"
select select "23082"
click select "Select All Others [GEOGRAPHIC_DATA] [GEOGRAPHIC_DATA] [GEOGRAPHIC_DATA] [GEOGRA…"
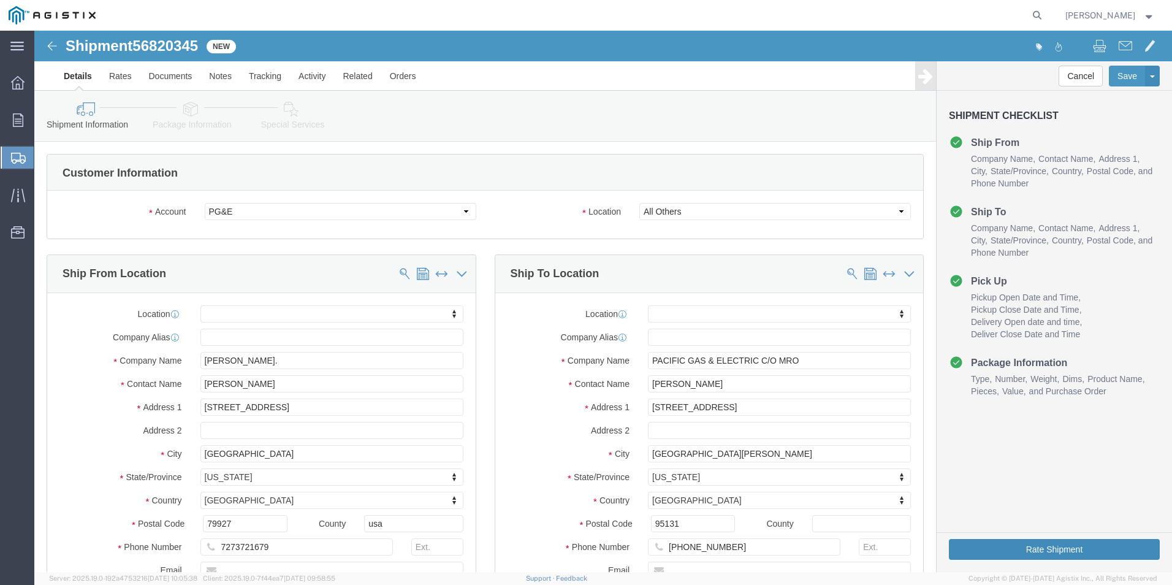
click button "Rate Shipment"
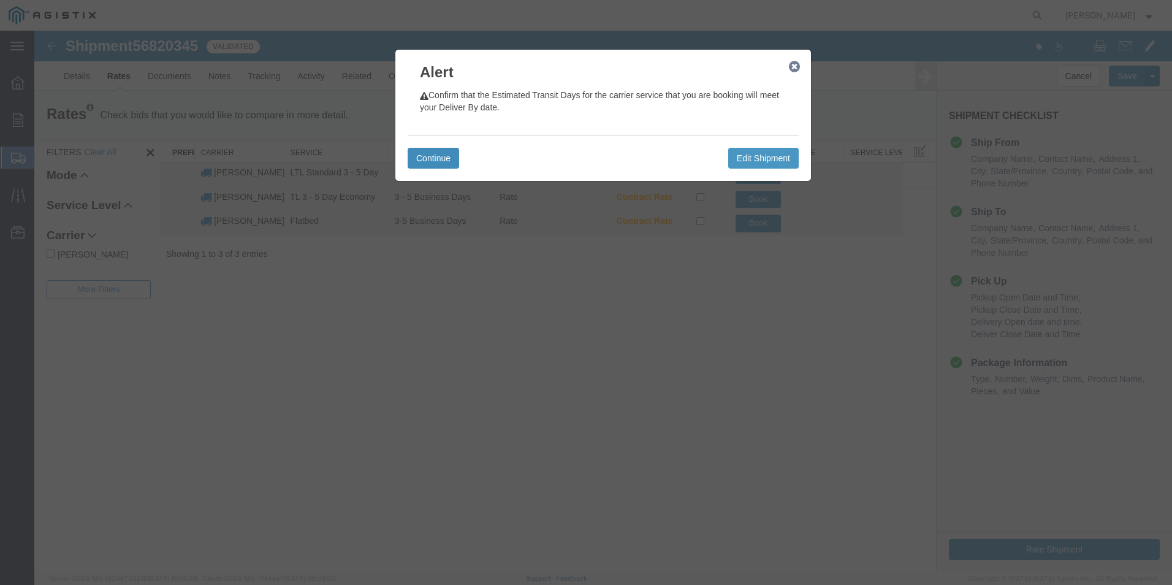
click at [416, 163] on button "Continue" at bounding box center [433, 158] width 51 height 21
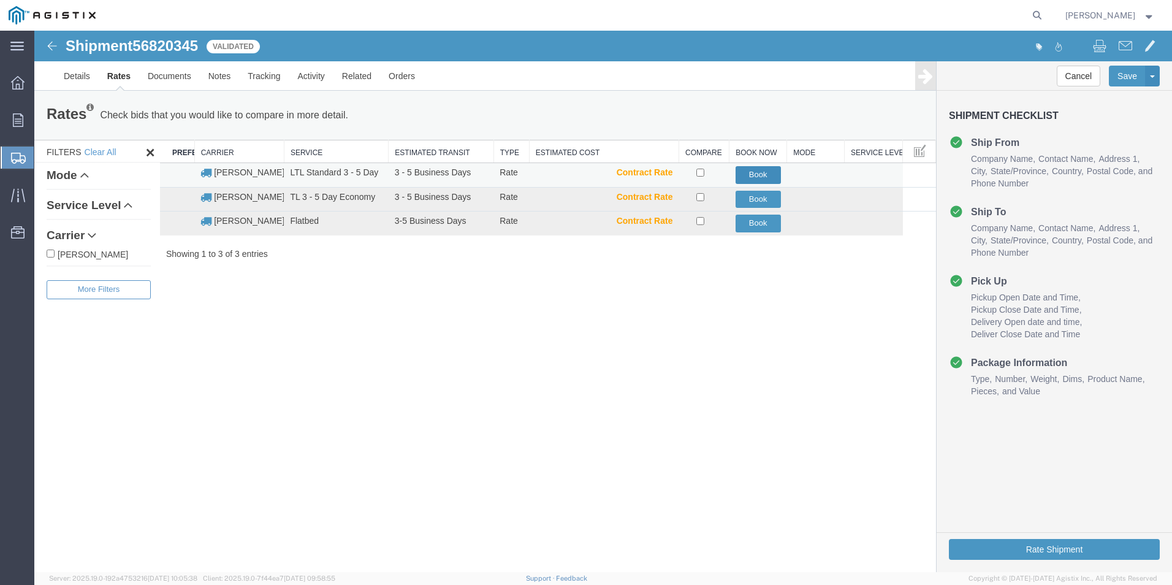
click at [750, 186] on td "Book" at bounding box center [759, 175] width 58 height 25
click at [751, 175] on button "Book" at bounding box center [758, 175] width 45 height 18
